Goal: Transaction & Acquisition: Purchase product/service

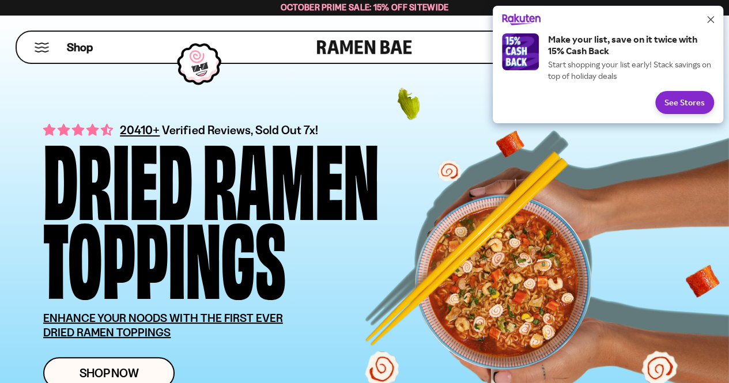
click at [719, 16] on div "Rakuten Cash Back" at bounding box center [608, 20] width 231 height 28
click at [714, 20] on icon "Close" at bounding box center [710, 19] width 7 height 7
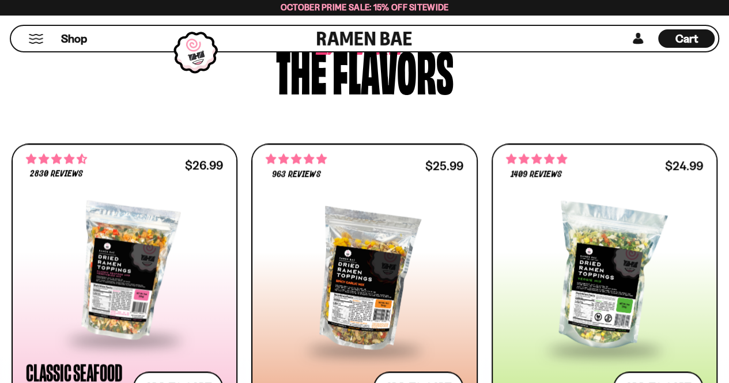
scroll to position [692, 0]
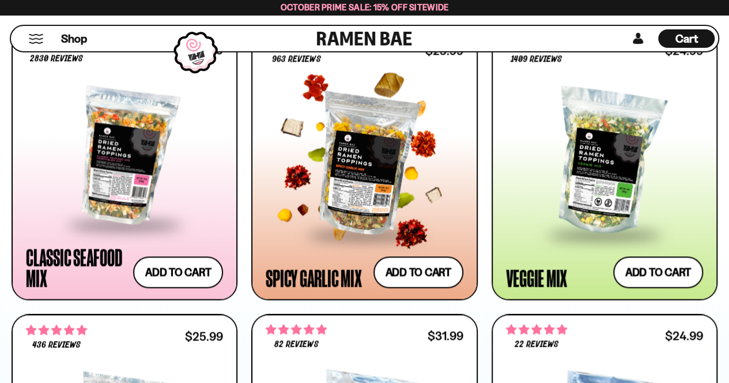
click at [348, 170] on div at bounding box center [364, 162] width 197 height 142
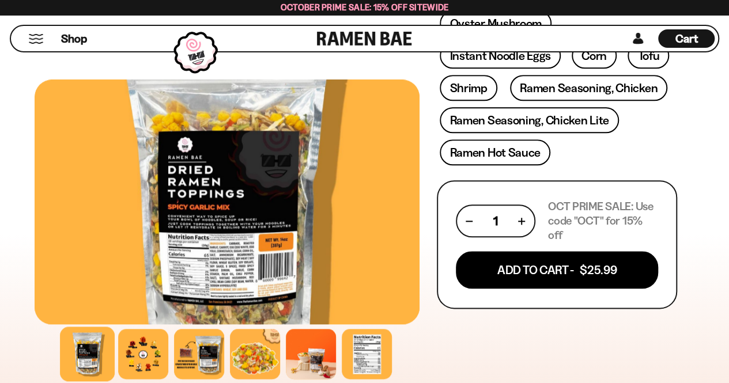
scroll to position [404, 0]
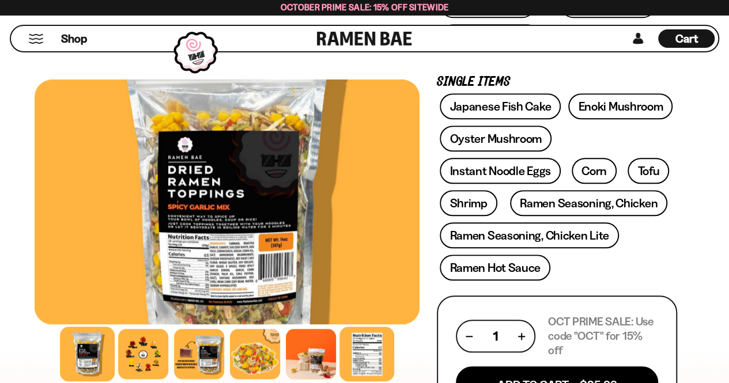
click at [384, 364] on div at bounding box center [367, 354] width 55 height 55
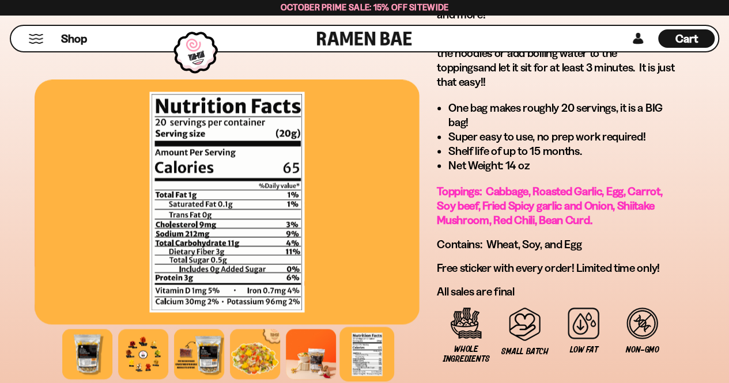
scroll to position [1095, 0]
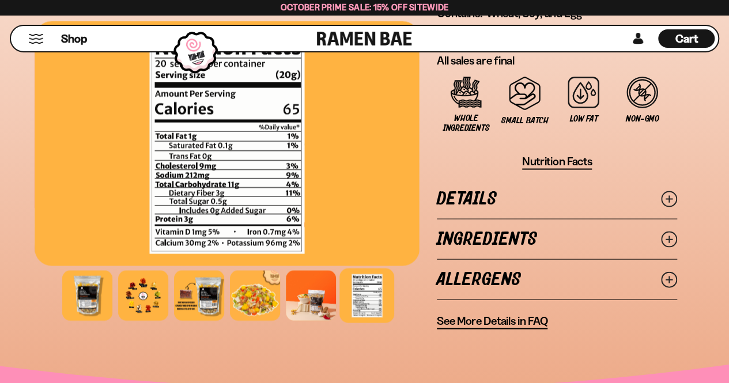
click at [567, 229] on link "Ingredients" at bounding box center [557, 240] width 240 height 40
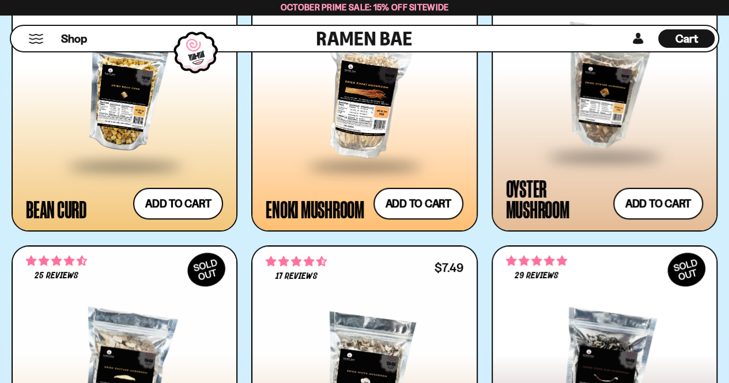
scroll to position [2133, 0]
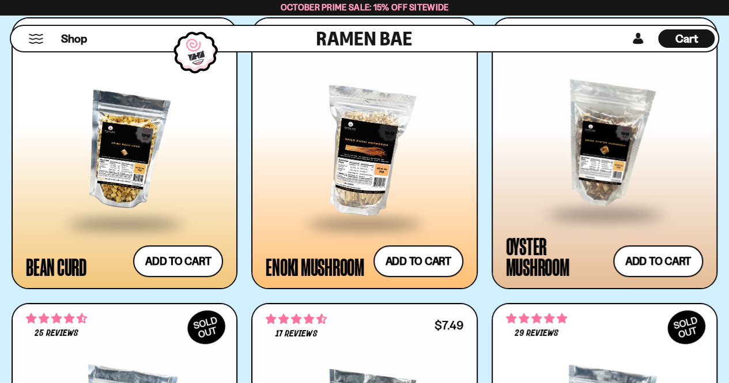
click at [342, 155] on div at bounding box center [364, 151] width 197 height 142
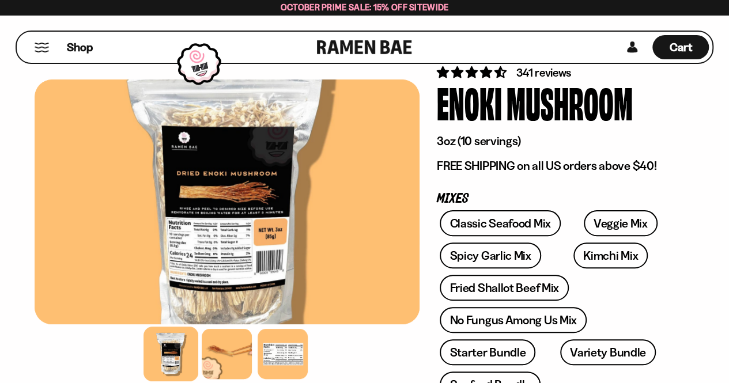
scroll to position [115, 0]
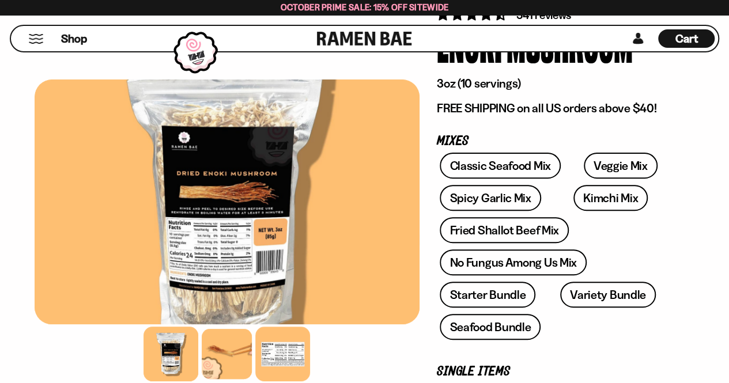
click at [279, 353] on div at bounding box center [283, 354] width 55 height 55
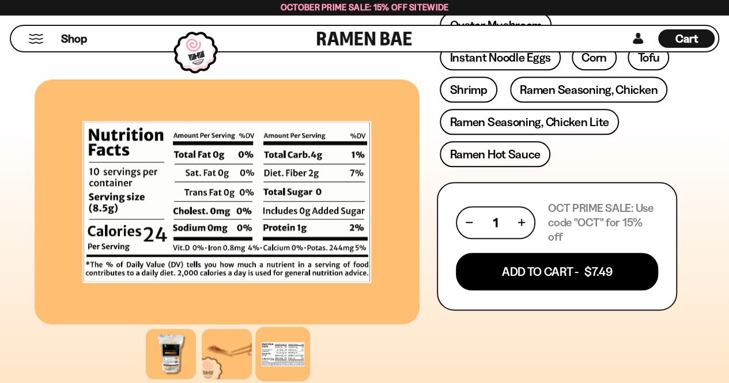
scroll to position [634, 0]
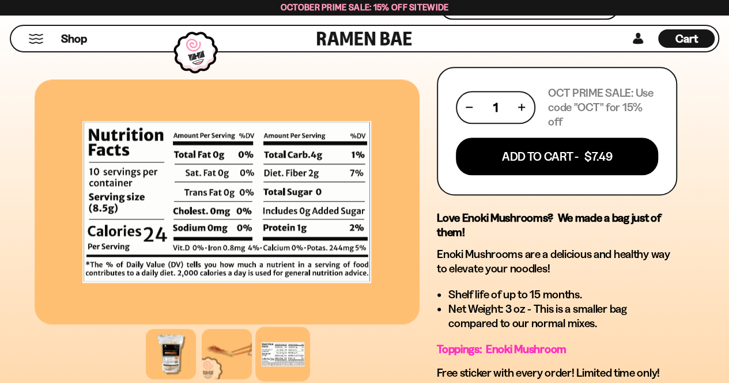
click at [521, 104] on button "button" at bounding box center [522, 107] width 6 height 6
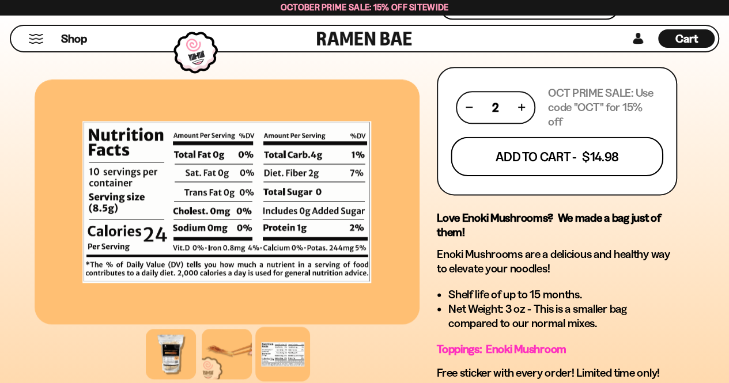
click at [572, 145] on button "Add To Cart - $14.98" at bounding box center [557, 156] width 213 height 39
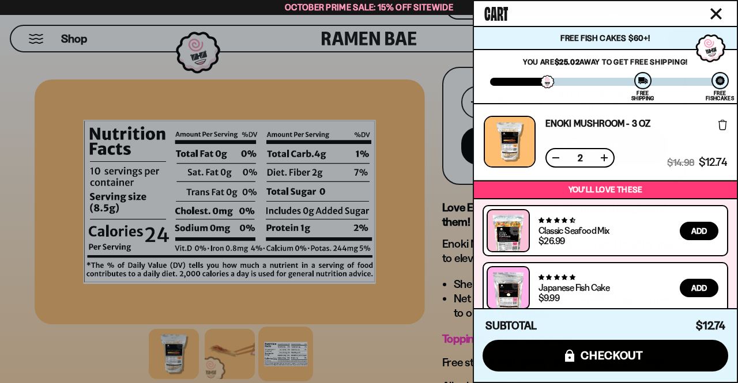
click at [719, 10] on icon "Close cart" at bounding box center [716, 14] width 10 height 10
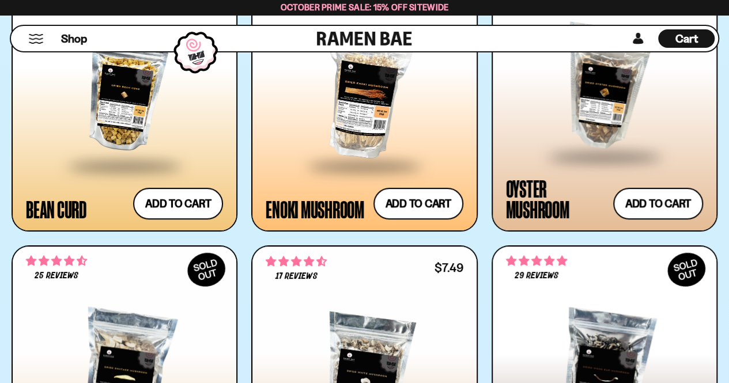
scroll to position [2133, 0]
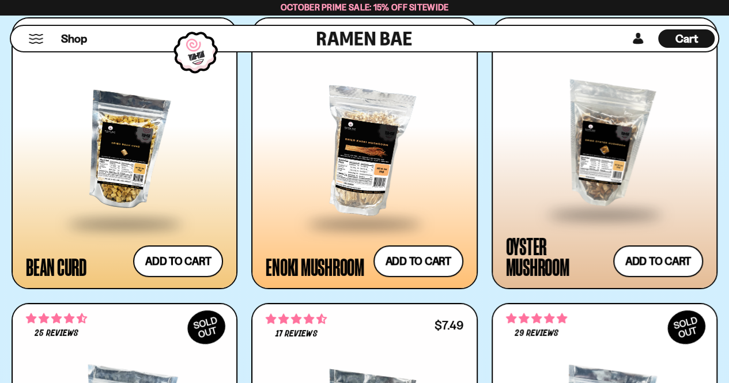
click at [611, 139] on div at bounding box center [604, 145] width 197 height 134
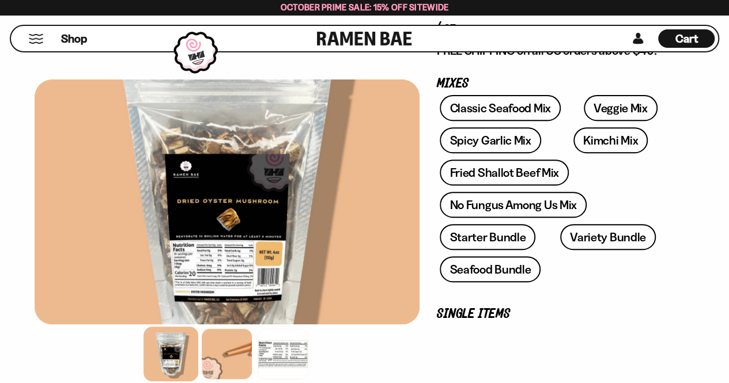
scroll to position [231, 0]
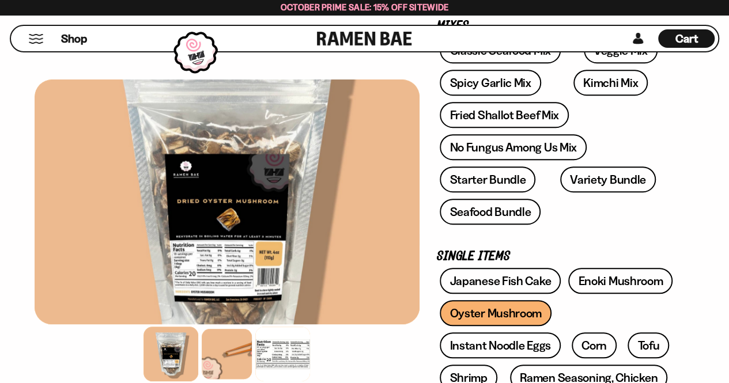
click at [287, 348] on div at bounding box center [283, 354] width 55 height 55
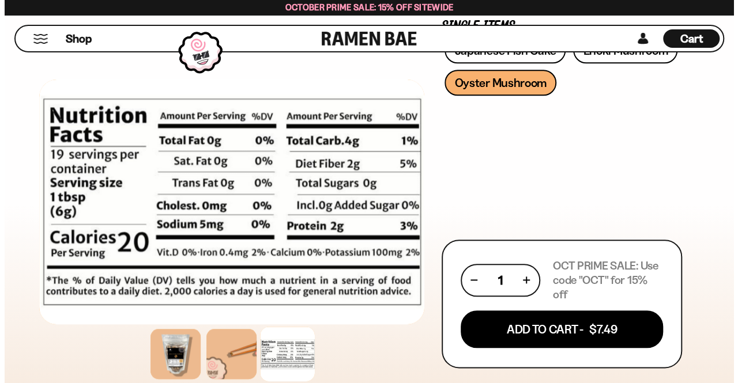
scroll to position [519, 0]
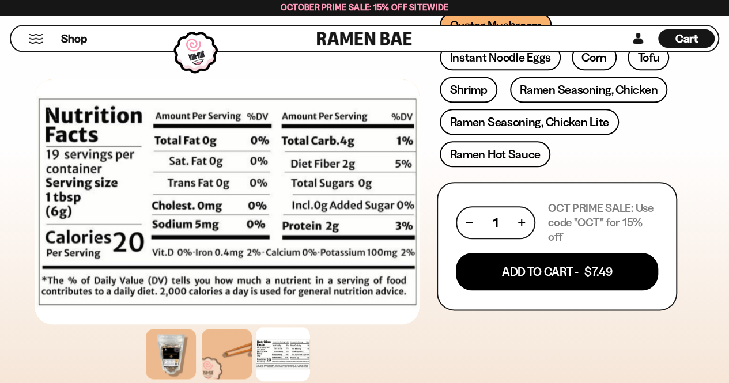
click at [528, 218] on div "1" at bounding box center [496, 222] width 80 height 33
click at [517, 222] on div "1" at bounding box center [495, 223] width 59 height 14
click at [520, 221] on div "1" at bounding box center [495, 223] width 59 height 14
click at [522, 220] on button "button" at bounding box center [522, 223] width 6 height 6
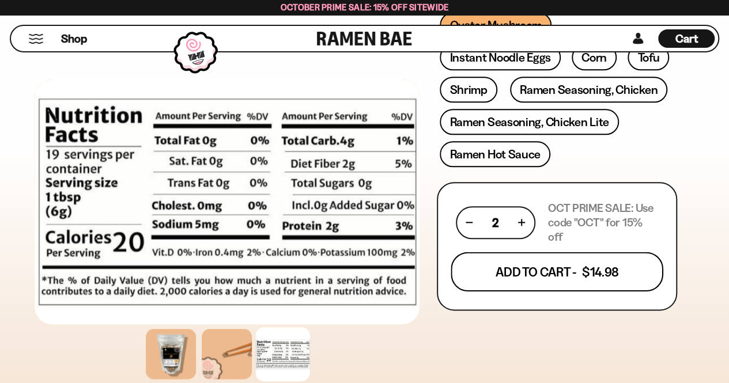
click at [547, 255] on button "Add To Cart - $14.98" at bounding box center [557, 271] width 213 height 39
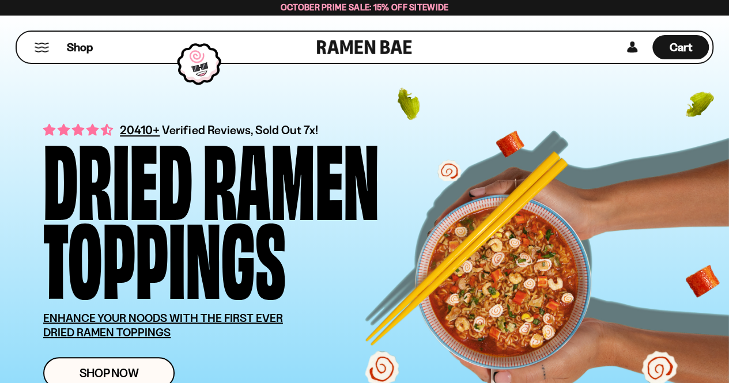
scroll to position [2133, 0]
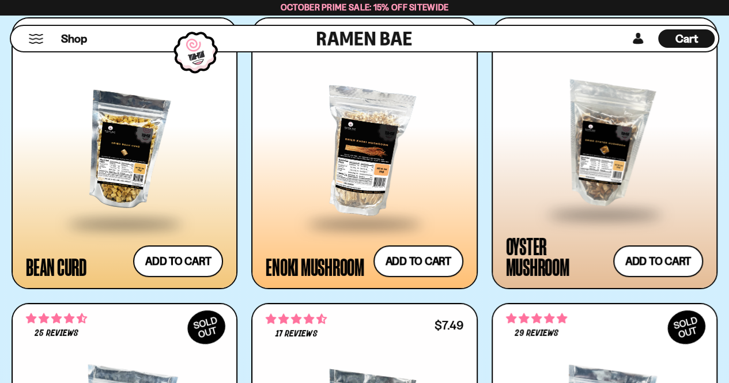
click at [129, 147] on div at bounding box center [124, 151] width 197 height 142
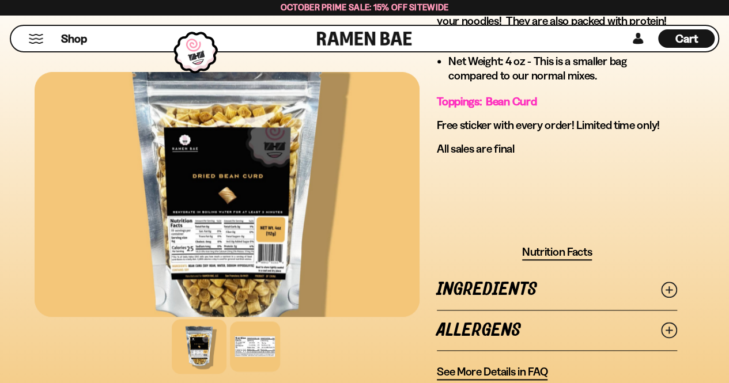
scroll to position [576, 0]
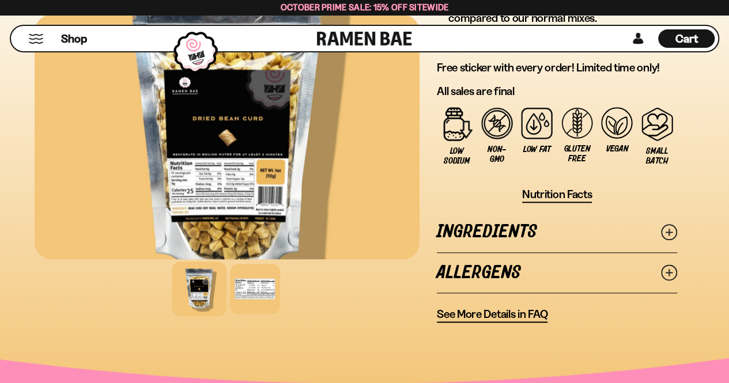
click at [547, 225] on link "Ingredients" at bounding box center [557, 232] width 240 height 40
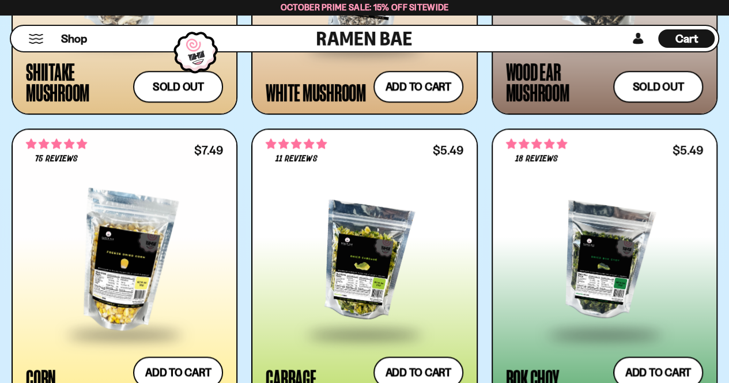
scroll to position [2652, 0]
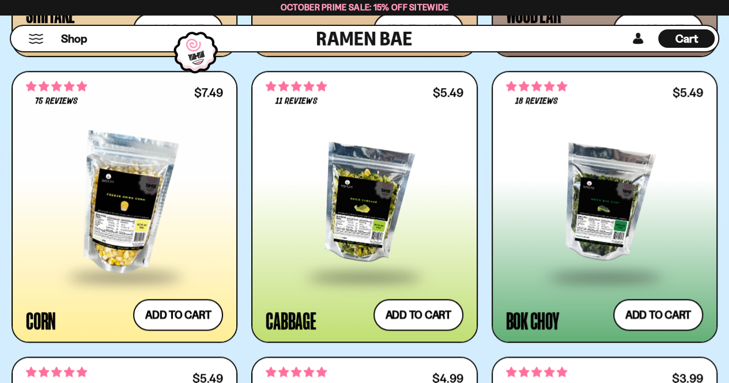
click at [610, 209] on div at bounding box center [604, 204] width 197 height 142
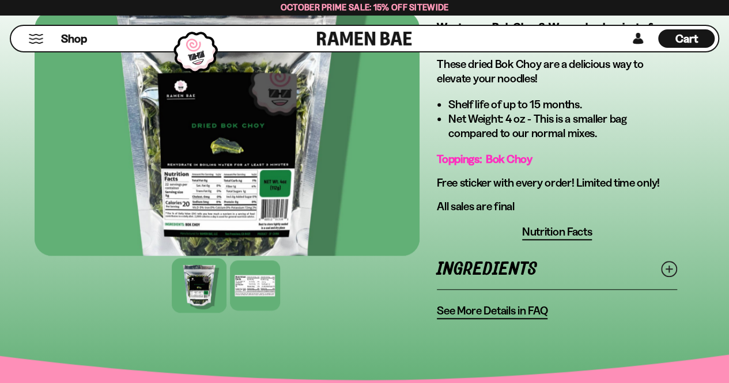
scroll to position [519, 0]
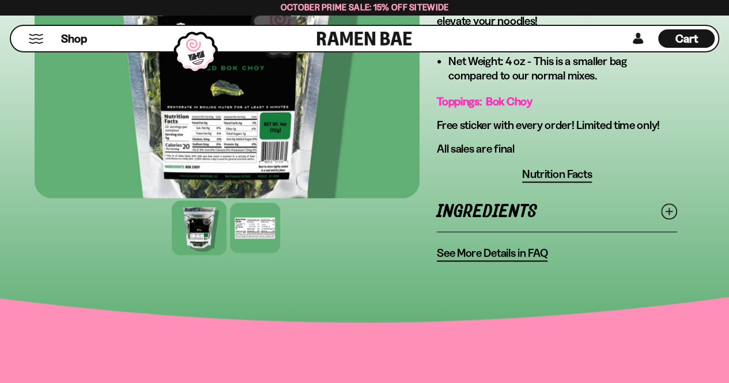
click at [552, 208] on link "Ingredients" at bounding box center [557, 212] width 240 height 40
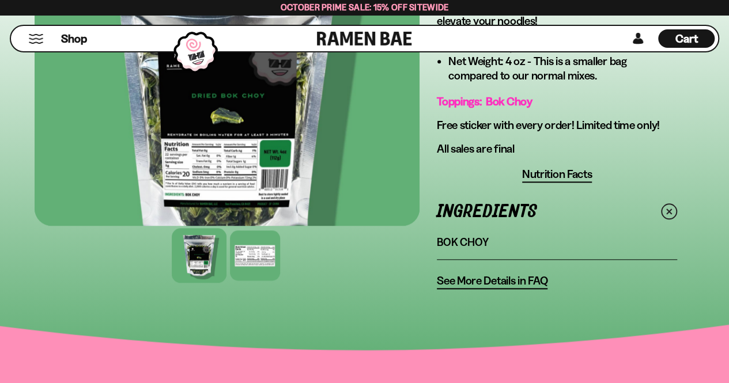
scroll to position [461, 0]
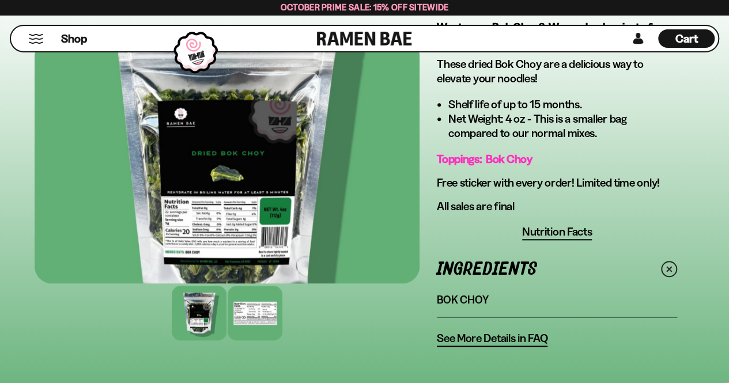
click at [251, 301] on div at bounding box center [255, 313] width 55 height 55
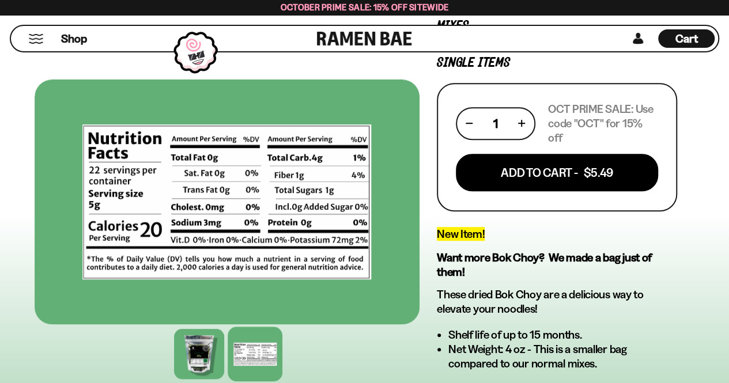
scroll to position [288, 0]
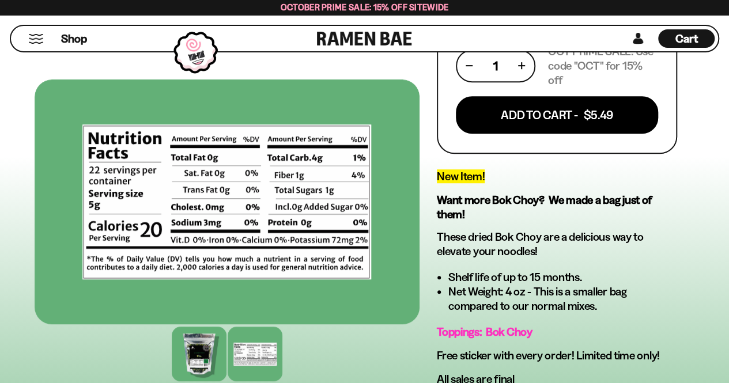
click at [193, 352] on div at bounding box center [199, 354] width 55 height 55
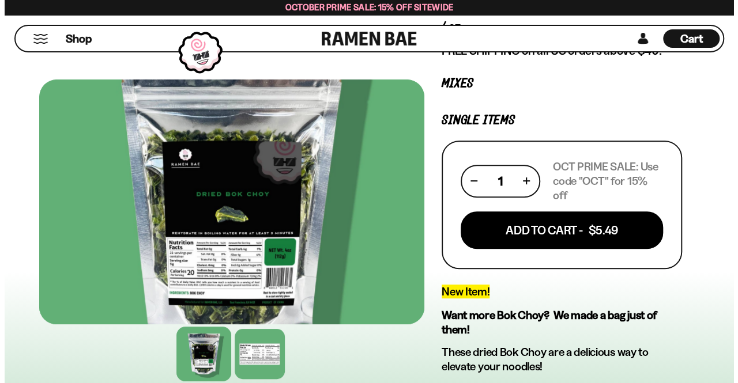
scroll to position [115, 0]
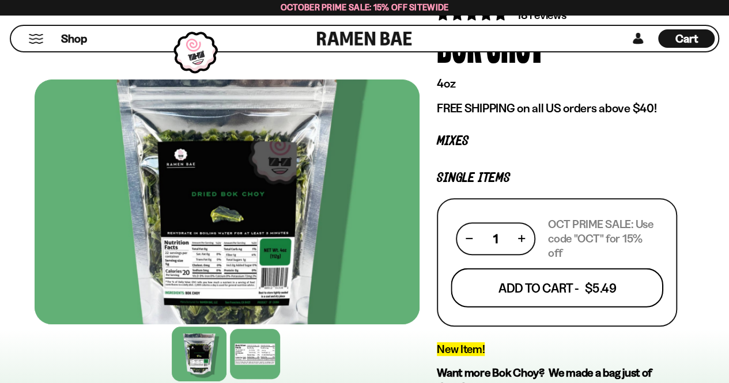
click at [526, 282] on button "Add To Cart - $5.49" at bounding box center [557, 287] width 213 height 39
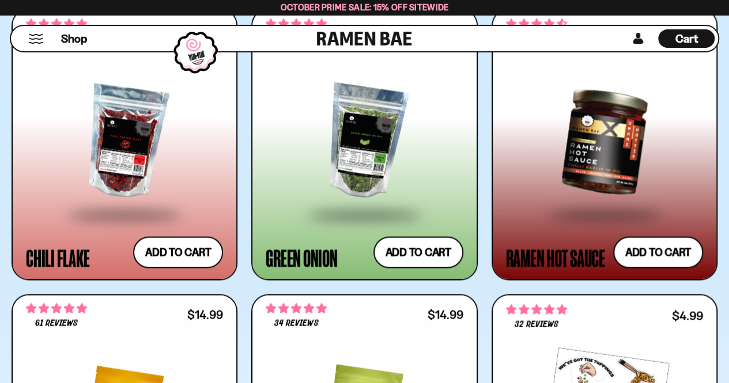
scroll to position [3228, 0]
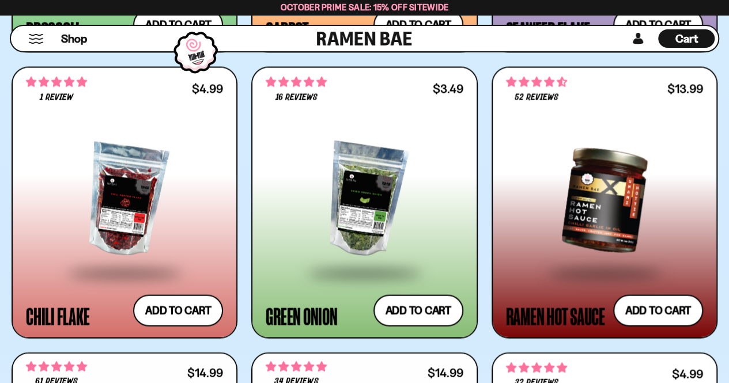
click at [585, 202] on div at bounding box center [604, 200] width 197 height 142
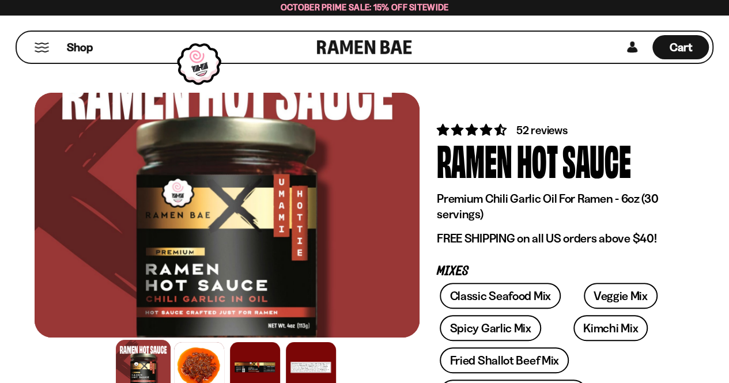
scroll to position [115, 0]
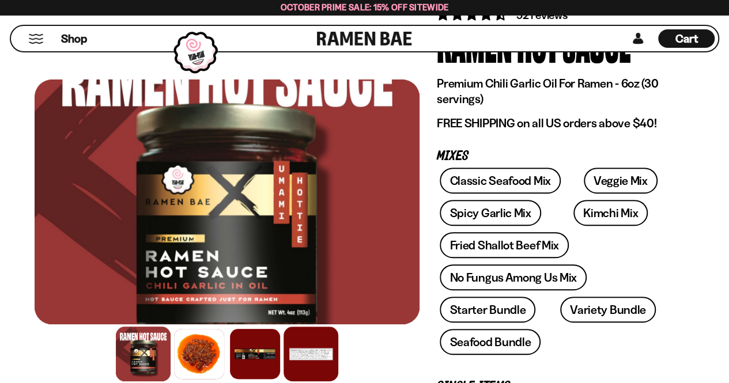
click at [310, 360] on div at bounding box center [311, 354] width 55 height 55
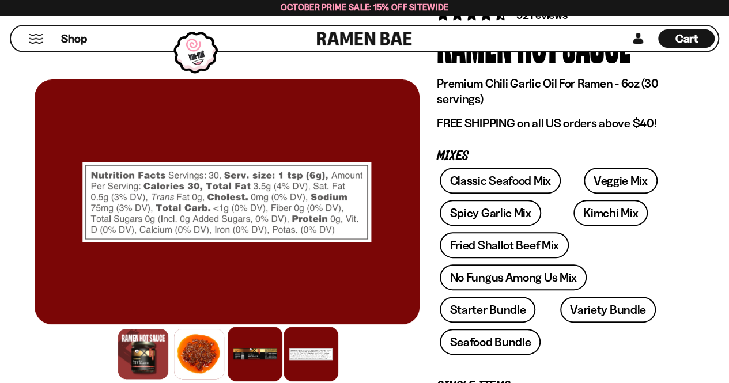
click at [254, 352] on div at bounding box center [255, 354] width 55 height 55
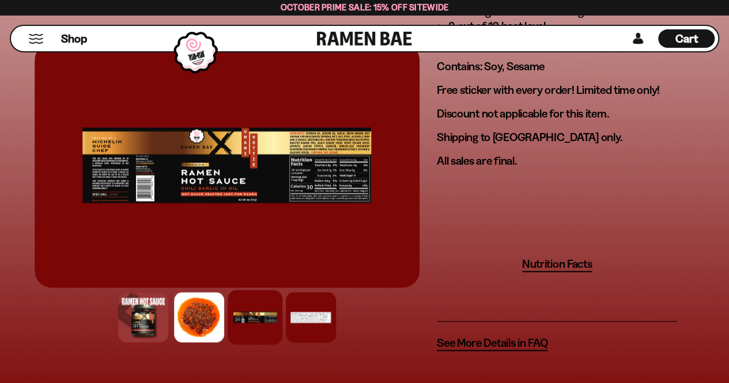
scroll to position [1153, 0]
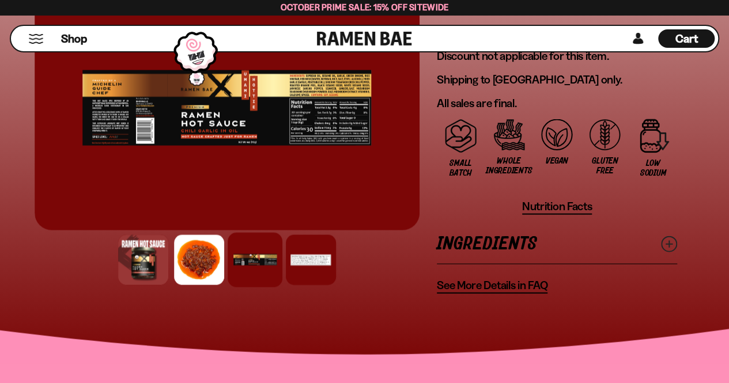
click at [544, 246] on link "Ingredients" at bounding box center [557, 244] width 240 height 40
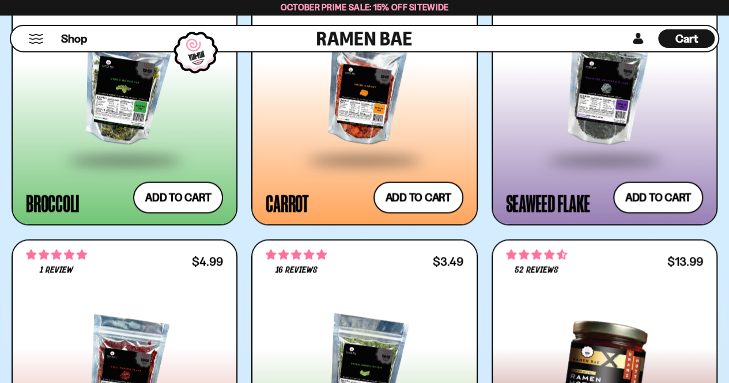
scroll to position [2998, 0]
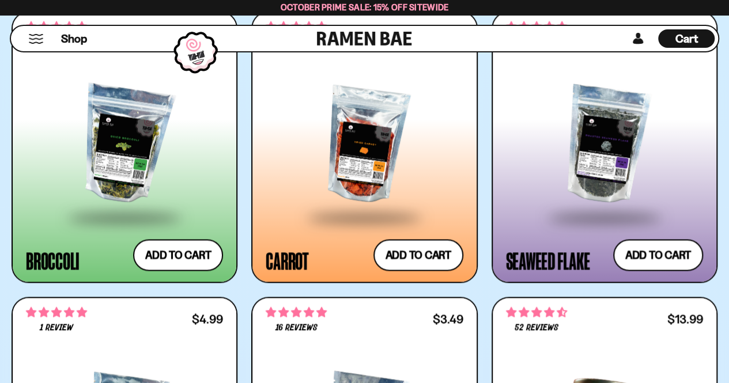
click at [580, 142] on div at bounding box center [604, 144] width 197 height 142
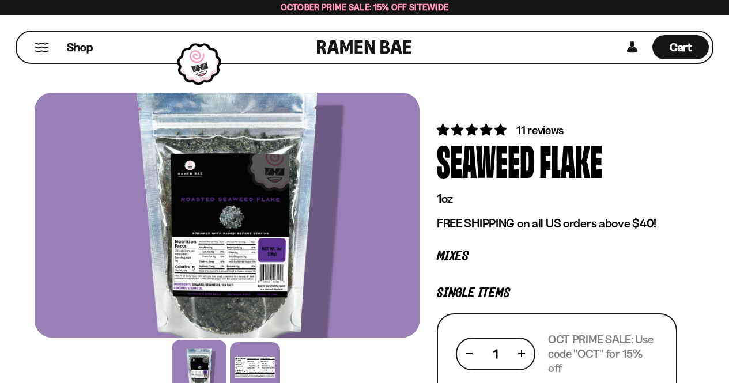
scroll to position [115, 0]
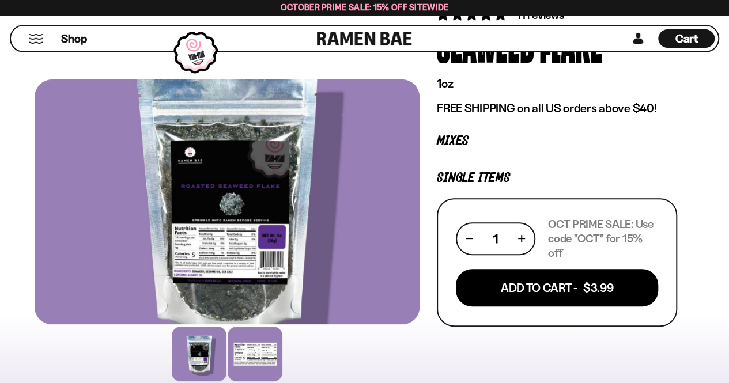
click at [252, 371] on div at bounding box center [255, 354] width 55 height 55
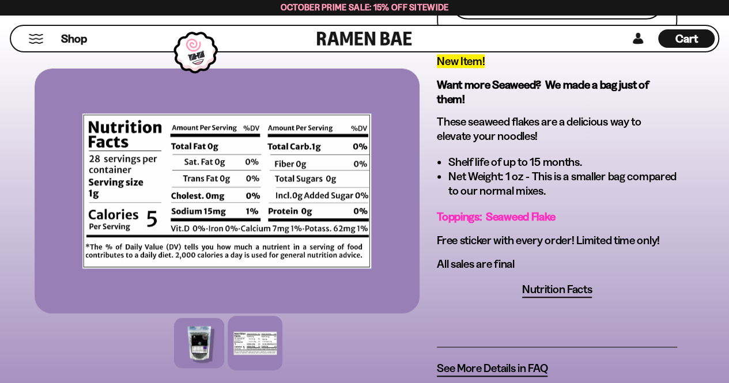
scroll to position [461, 0]
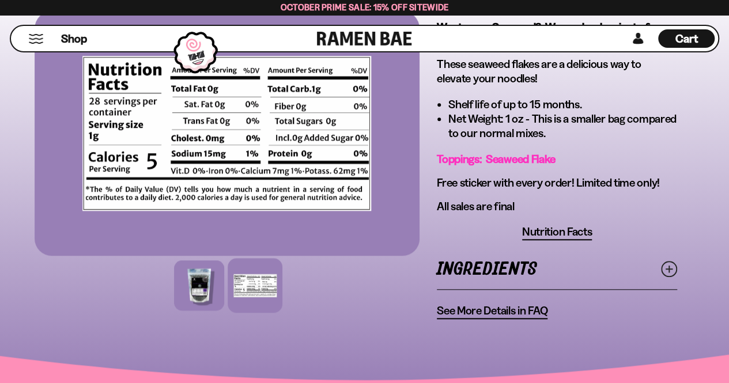
click at [596, 262] on link "Ingredients" at bounding box center [557, 270] width 240 height 40
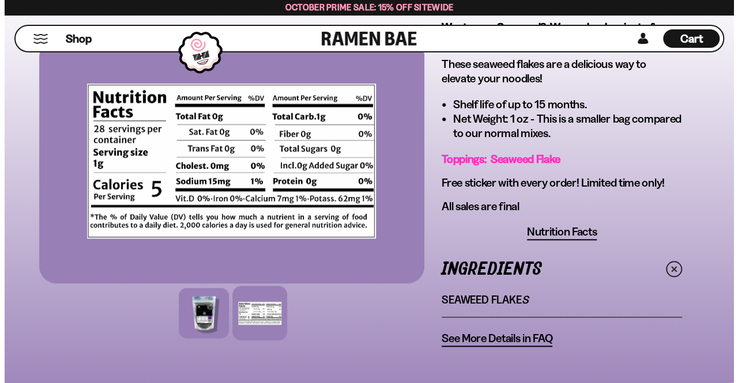
scroll to position [231, 0]
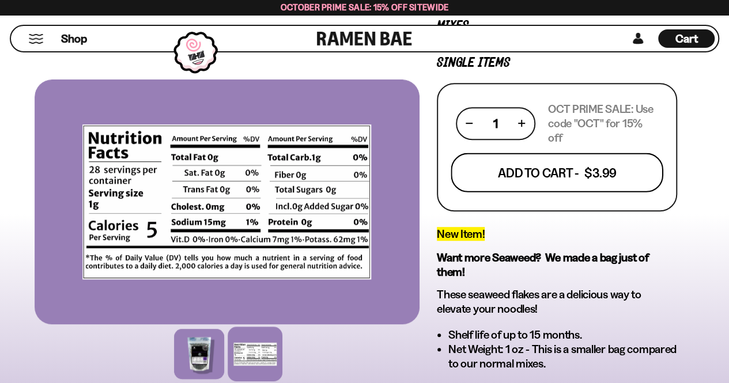
click at [561, 165] on button "Add To Cart - $3.99" at bounding box center [557, 172] width 213 height 39
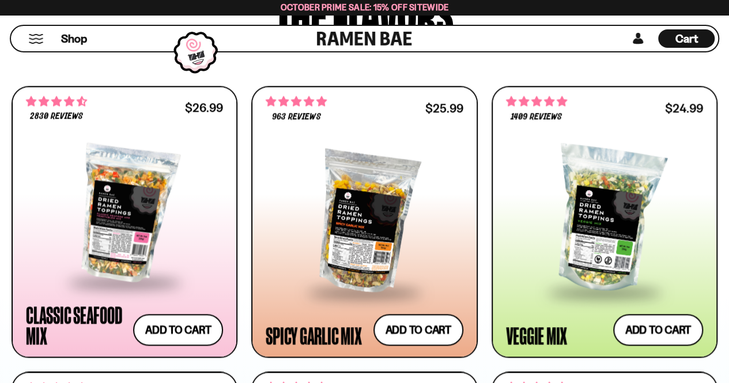
scroll to position [692, 0]
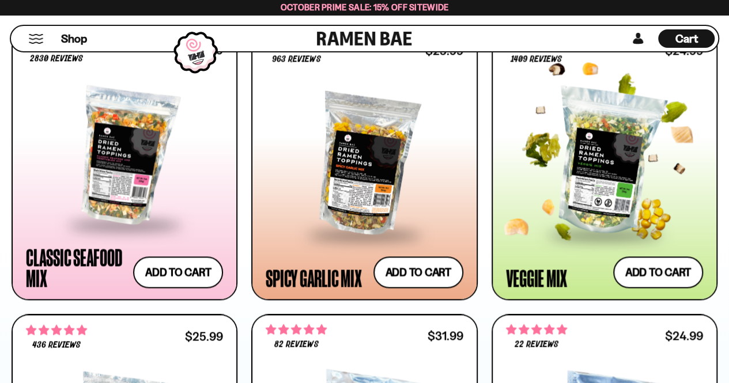
click at [610, 159] on div at bounding box center [604, 162] width 197 height 142
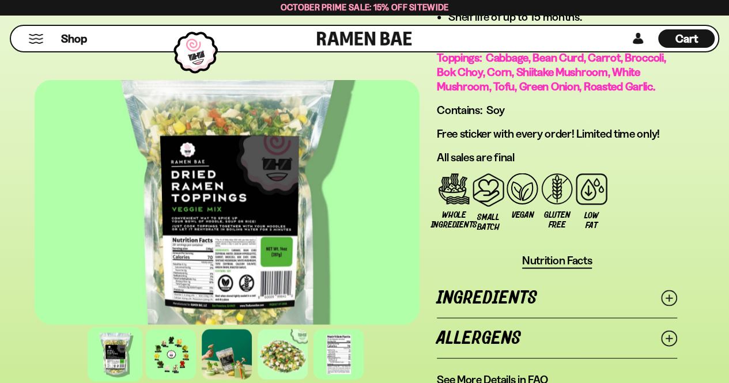
scroll to position [1095, 0]
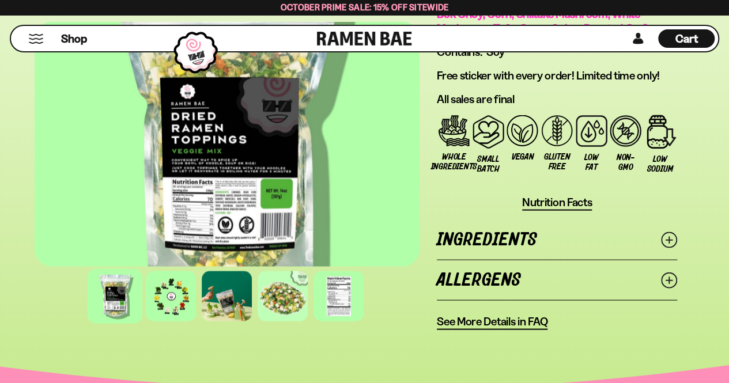
click at [529, 227] on link "Ingredients" at bounding box center [557, 240] width 240 height 40
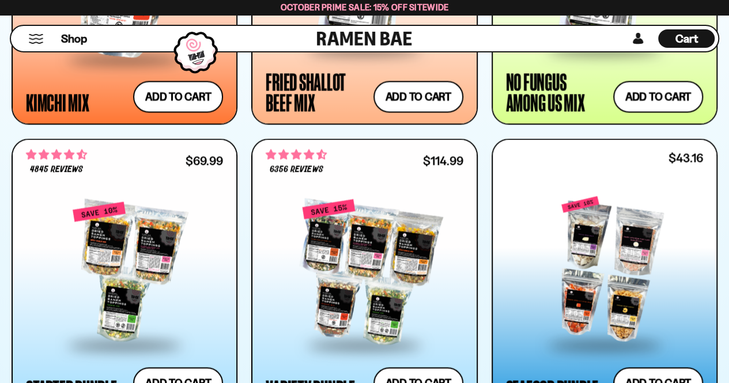
scroll to position [1038, 0]
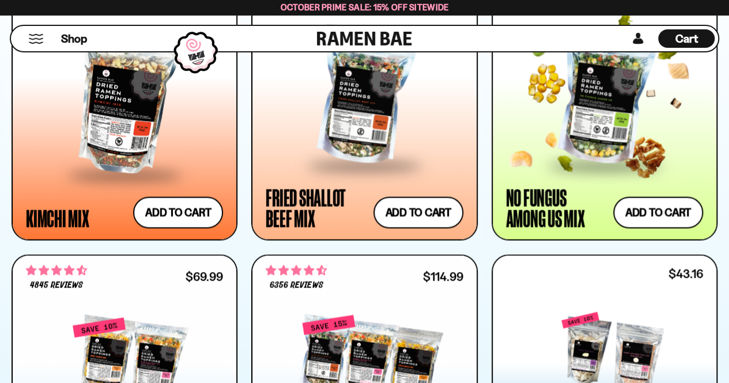
click at [618, 172] on span at bounding box center [604, 166] width 141 height 40
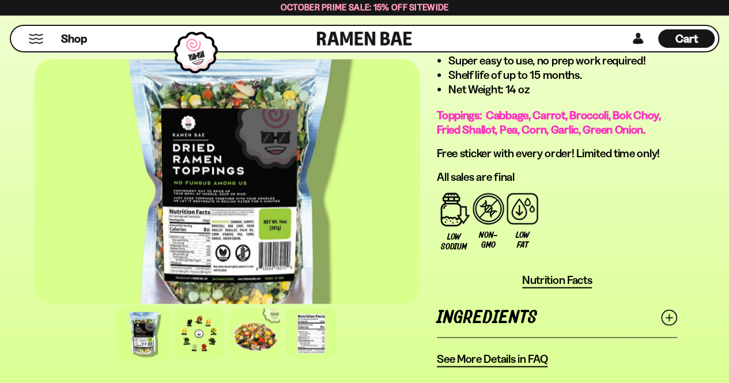
scroll to position [1153, 0]
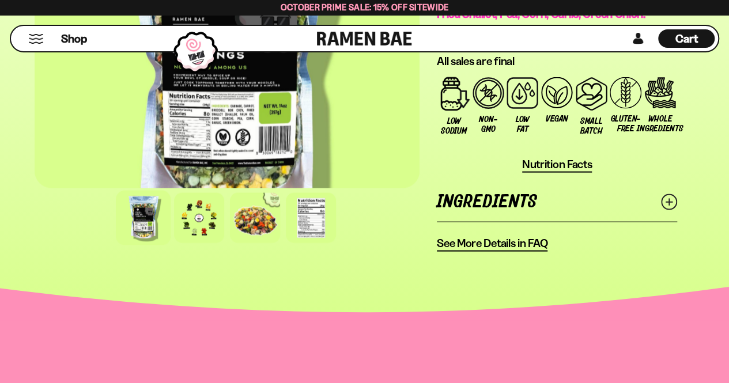
click at [541, 194] on link "Ingredients" at bounding box center [557, 202] width 240 height 40
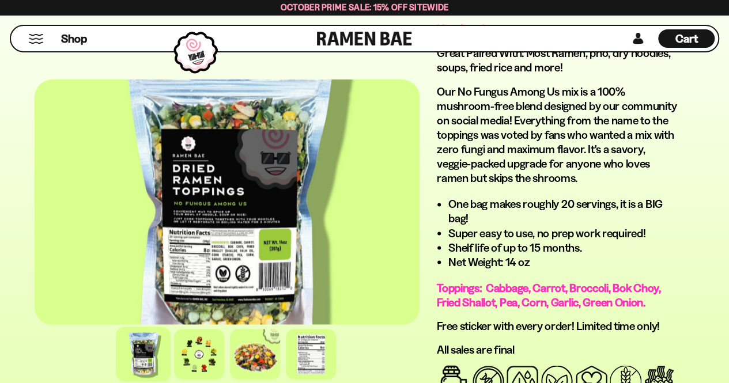
scroll to position [749, 0]
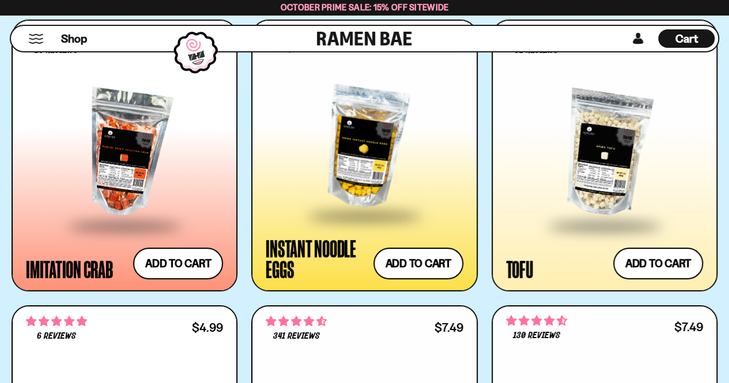
scroll to position [1902, 0]
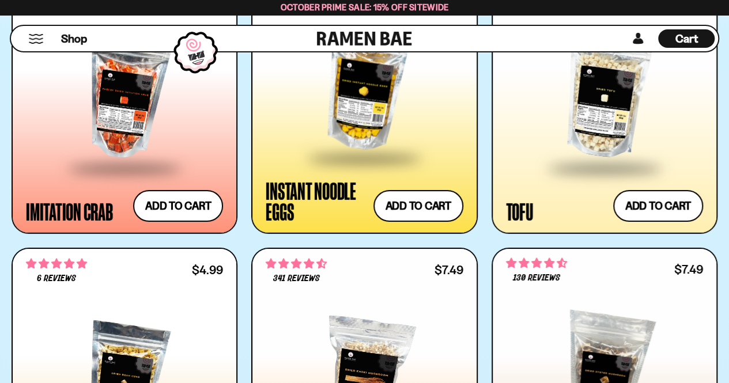
click at [582, 87] on div at bounding box center [604, 95] width 197 height 142
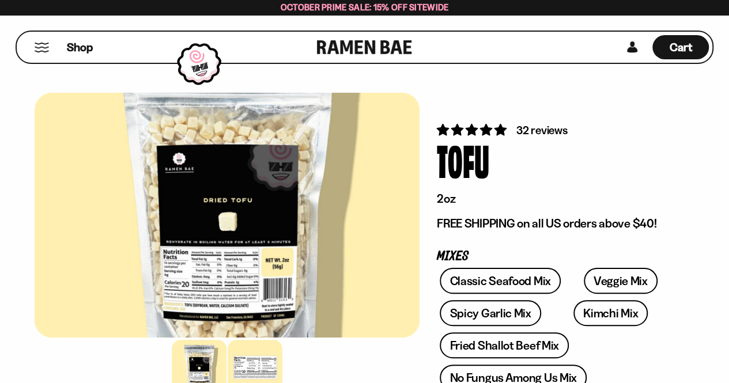
click at [278, 371] on div at bounding box center [255, 367] width 55 height 55
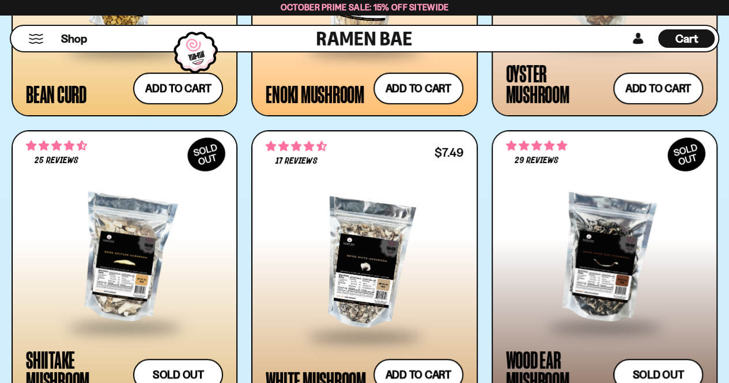
scroll to position [2421, 0]
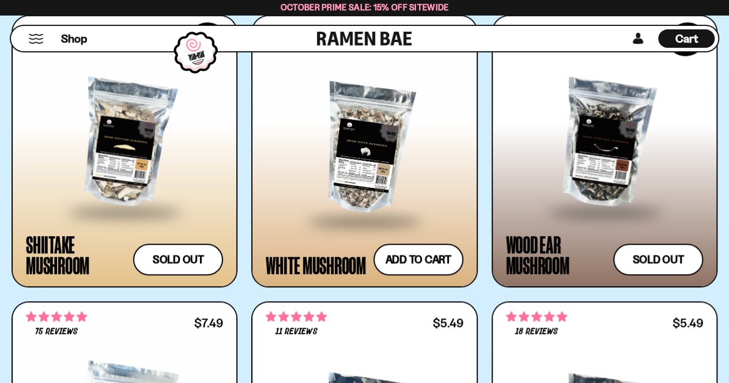
click at [389, 153] on div at bounding box center [364, 149] width 197 height 142
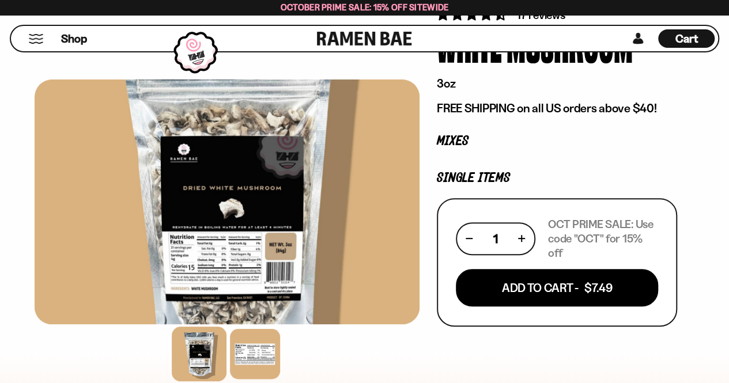
scroll to position [173, 0]
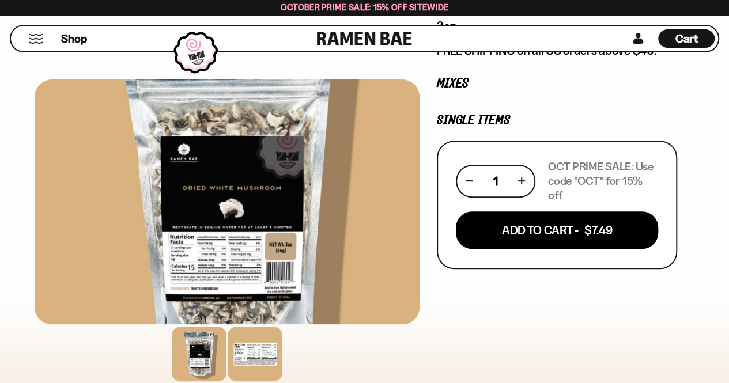
click at [228, 357] on div at bounding box center [255, 354] width 55 height 55
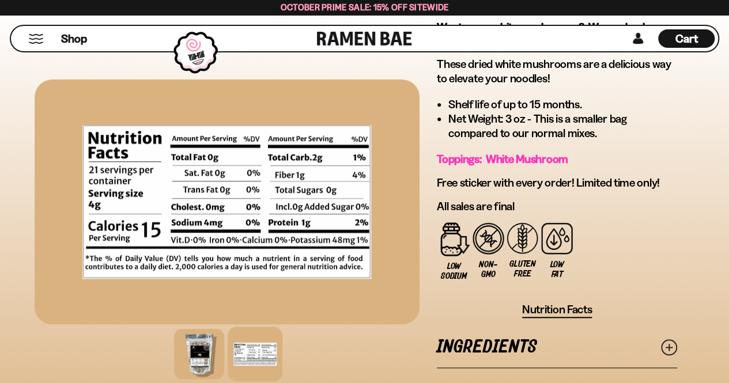
scroll to position [519, 0]
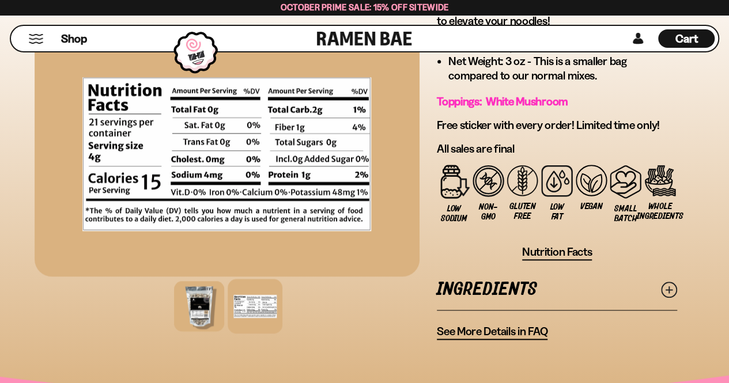
click at [521, 282] on link "Ingredients" at bounding box center [557, 290] width 240 height 40
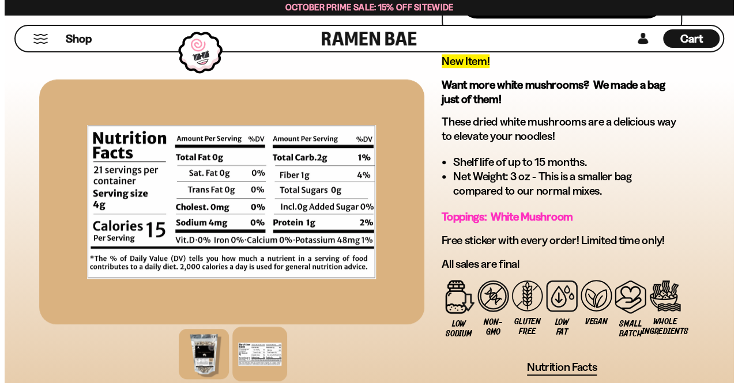
scroll to position [231, 0]
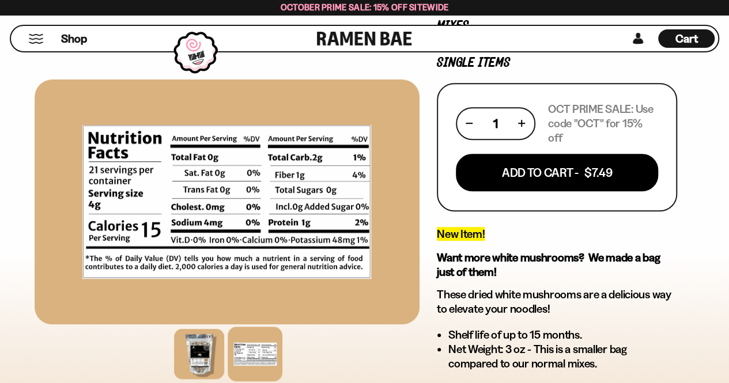
click at [672, 34] on div "Cart D0381C2F-513E-4F90-8A41-6F0A75DCBAAA" at bounding box center [686, 38] width 56 height 18
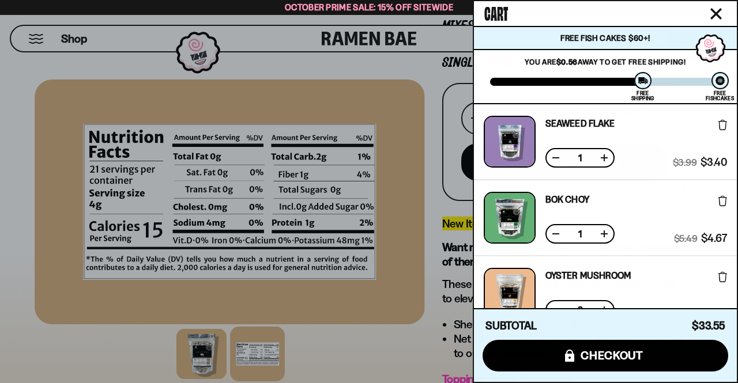
scroll to position [115, 0]
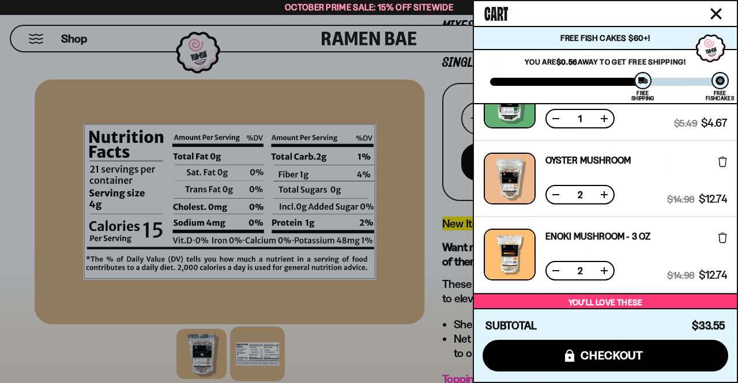
click at [605, 268] on button at bounding box center [604, 271] width 12 height 12
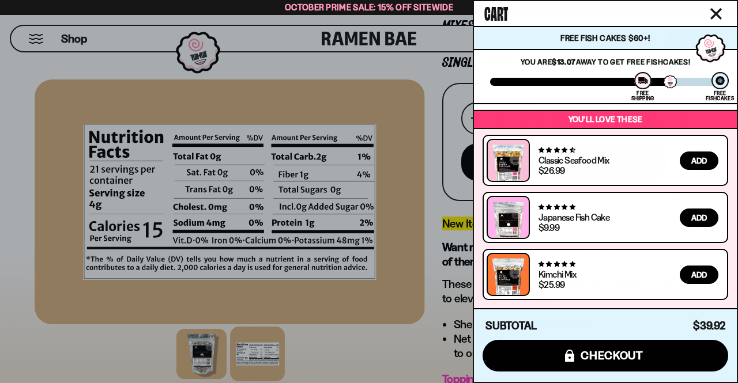
scroll to position [299, 0]
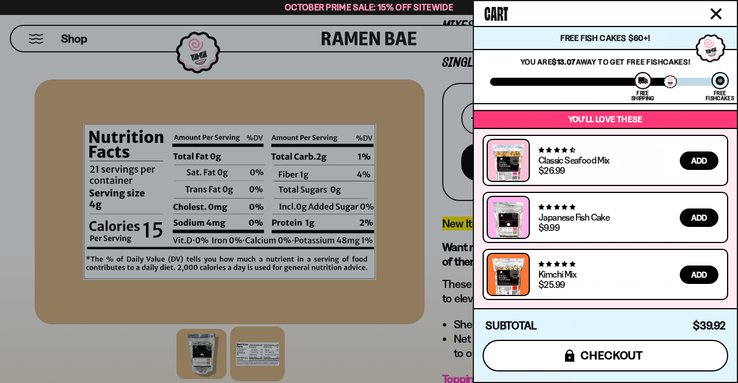
click at [634, 354] on span "checkout" at bounding box center [611, 355] width 63 height 13
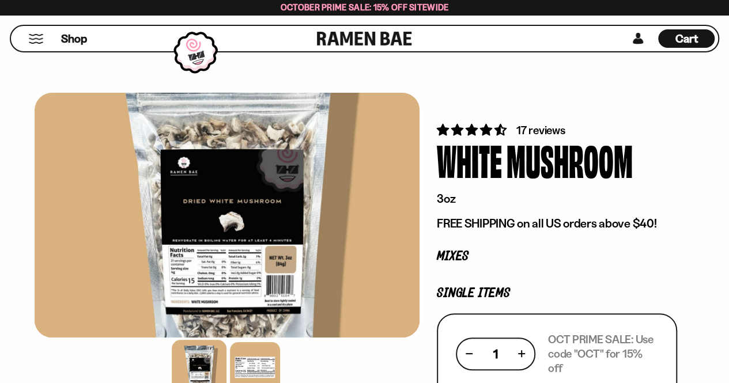
scroll to position [231, 0]
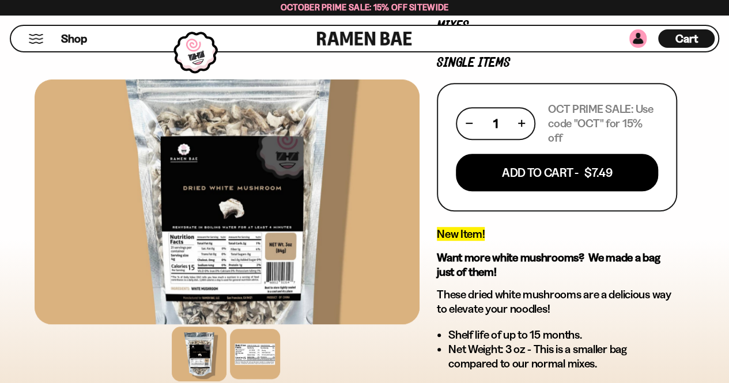
click at [642, 39] on link at bounding box center [637, 38] width 17 height 18
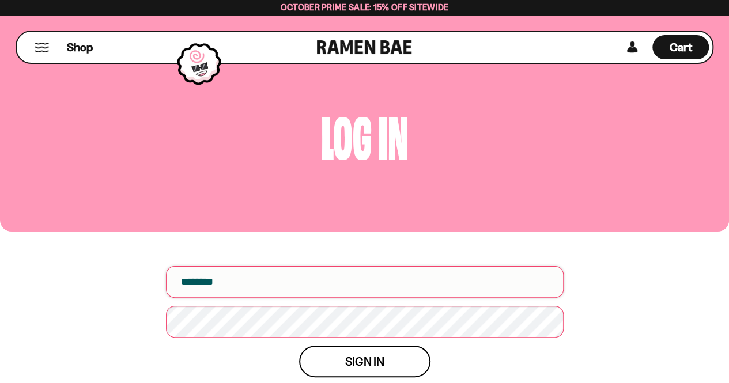
click at [326, 288] on input "email" at bounding box center [365, 282] width 398 height 32
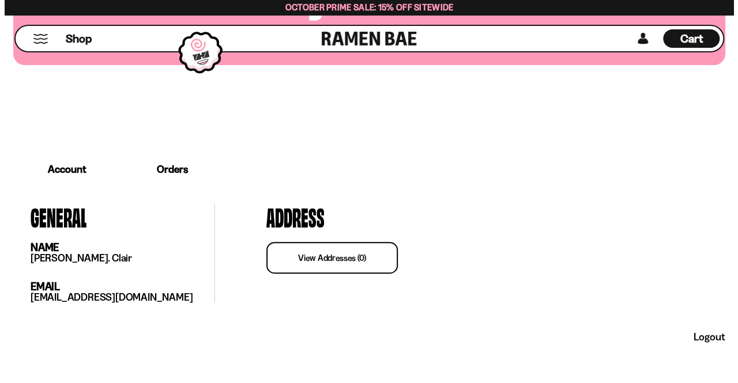
scroll to position [68, 0]
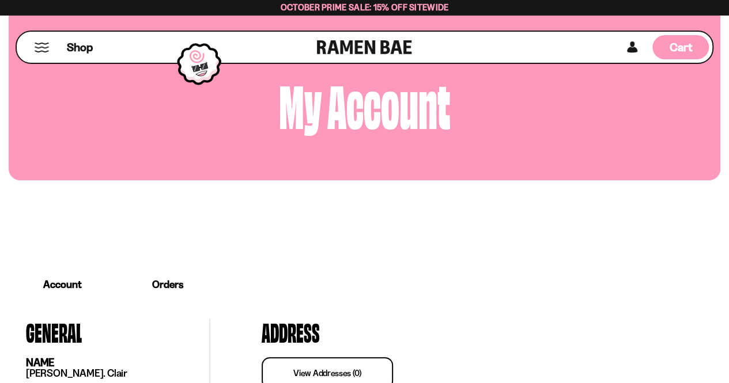
click at [683, 50] on span "Cart" at bounding box center [681, 47] width 22 height 14
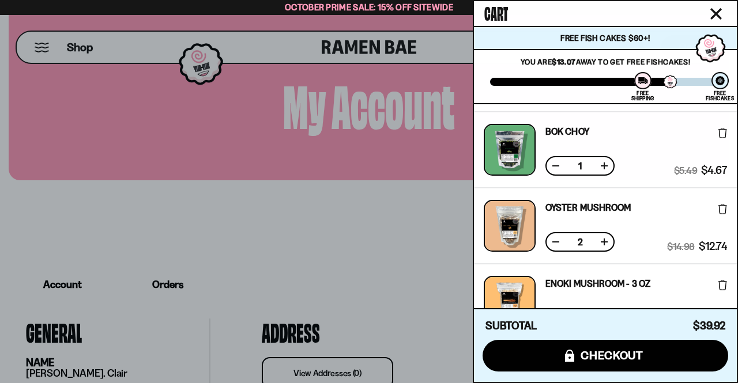
click at [601, 240] on button at bounding box center [604, 242] width 12 height 12
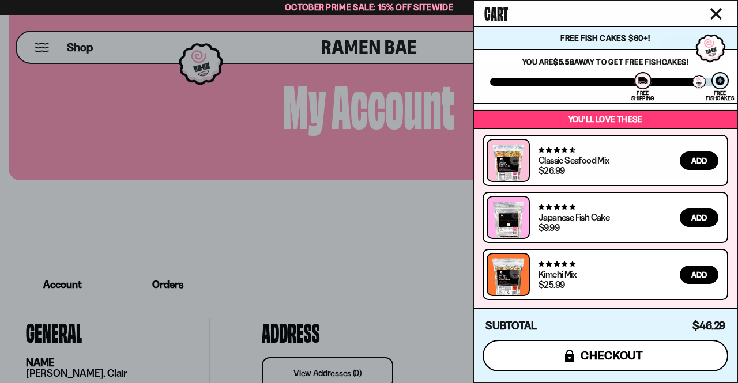
click at [644, 351] on button "icons8-lock checkout" at bounding box center [605, 356] width 246 height 32
